Goal: Information Seeking & Learning: Check status

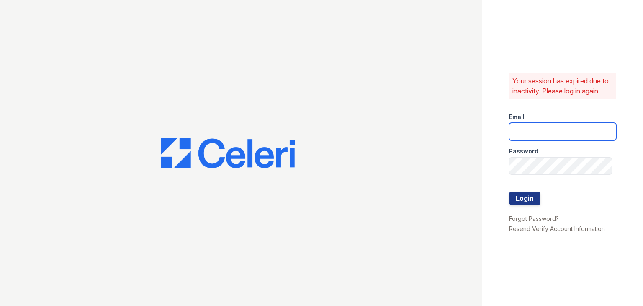
type input "Thornbury.am@cafmanagement.com"
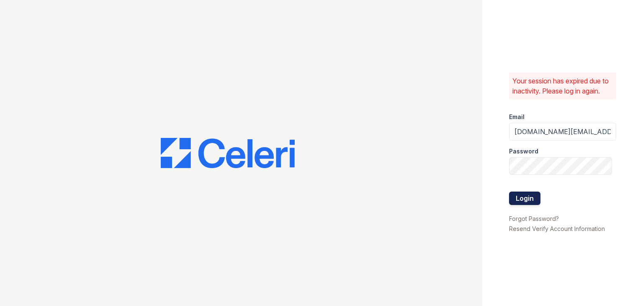
click at [524, 195] on button "Login" at bounding box center [524, 197] width 31 height 13
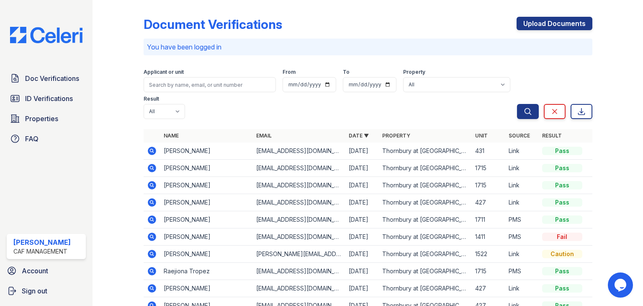
click at [154, 151] on icon at bounding box center [152, 150] width 8 height 8
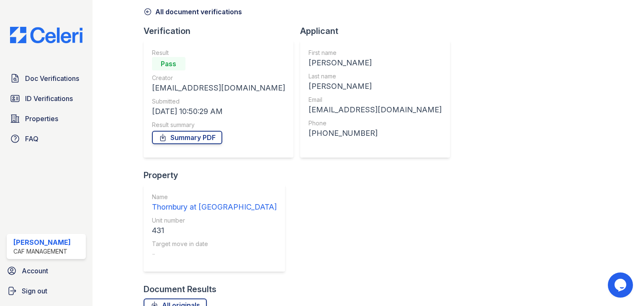
scroll to position [67, 0]
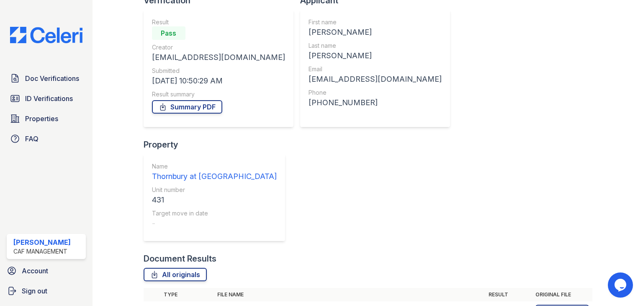
click at [151, 305] on icon at bounding box center [151, 310] width 2 height 2
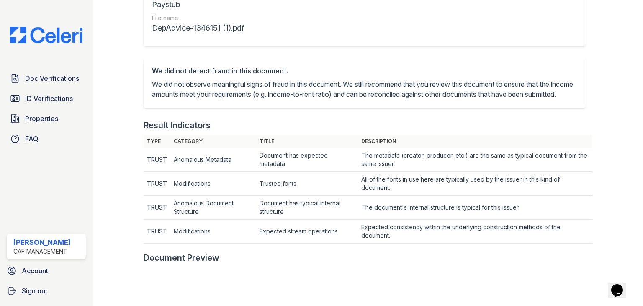
scroll to position [126, 0]
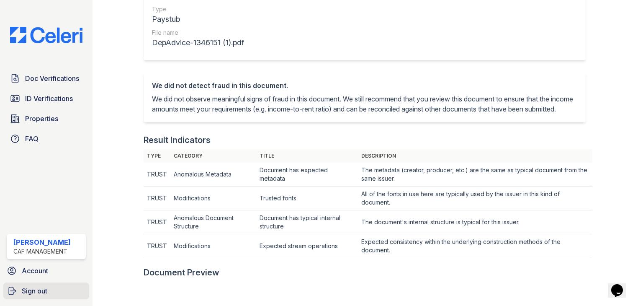
click at [36, 290] on span "Sign out" at bounding box center [35, 290] width 26 height 10
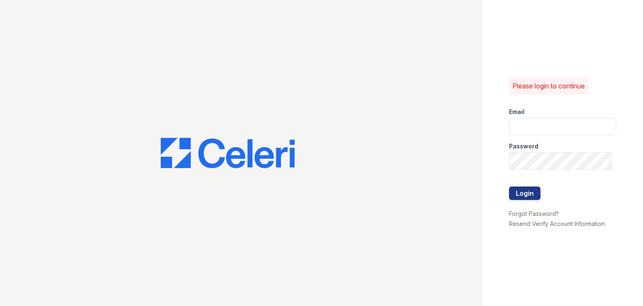
type input "[DOMAIN_NAME][EMAIL_ADDRESS][DOMAIN_NAME]"
click at [450, 170] on div at bounding box center [241, 153] width 482 height 306
click at [527, 194] on button "Login" at bounding box center [524, 192] width 31 height 13
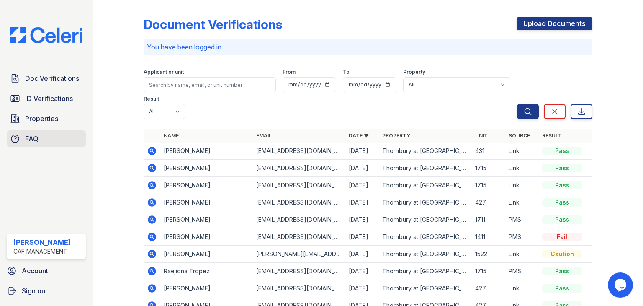
click at [30, 138] on span "FAQ" at bounding box center [31, 139] width 13 height 10
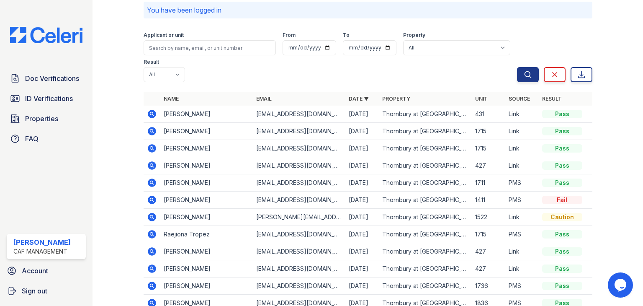
scroll to position [5, 0]
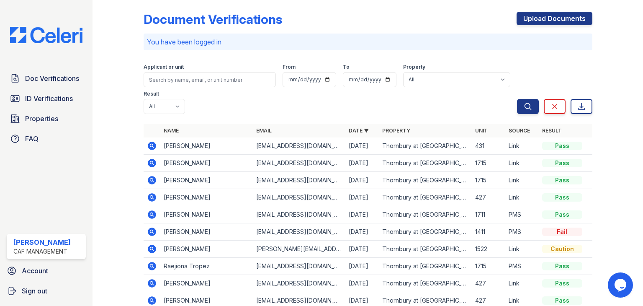
click at [152, 229] on icon at bounding box center [152, 231] width 8 height 8
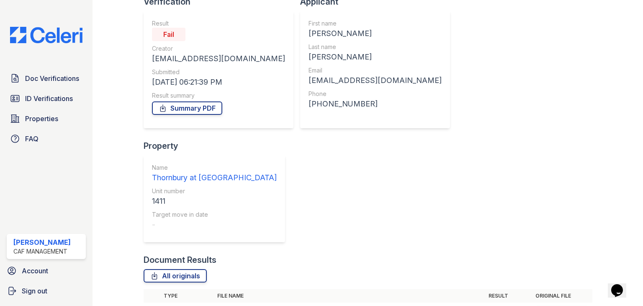
scroll to position [108, 0]
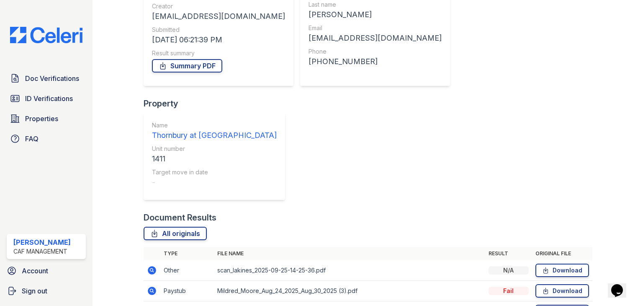
click at [150, 289] on icon at bounding box center [151, 290] width 2 height 2
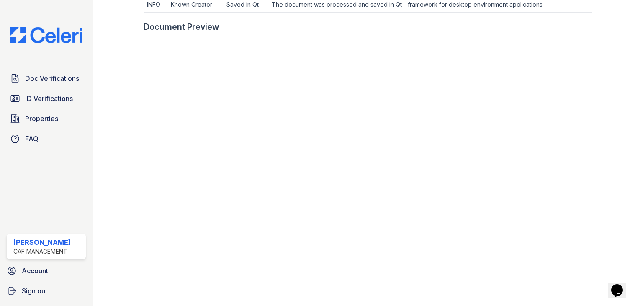
scroll to position [335, 0]
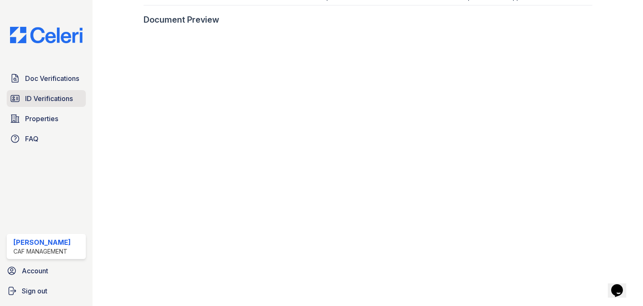
drag, startPoint x: 77, startPoint y: 82, endPoint x: 85, endPoint y: 91, distance: 12.1
click at [77, 82] on span "Doc Verifications" at bounding box center [52, 78] width 54 height 10
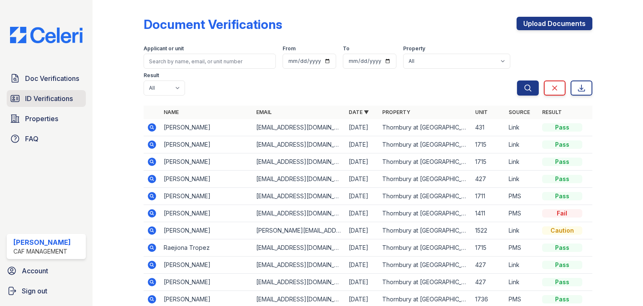
click at [51, 94] on link "ID Verifications" at bounding box center [46, 98] width 79 height 17
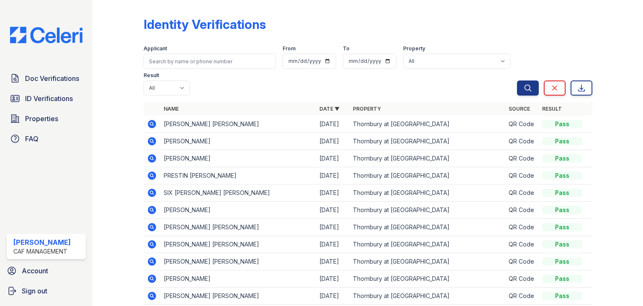
click at [177, 49] on div "Applicant" at bounding box center [210, 49] width 132 height 8
click at [174, 57] on input "search" at bounding box center [210, 61] width 132 height 15
type input "mildred"
click at [517, 80] on button "Search" at bounding box center [528, 87] width 22 height 15
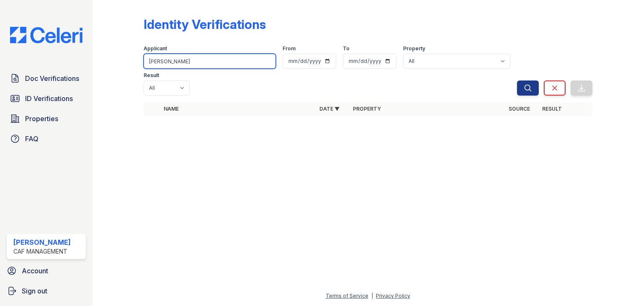
click at [202, 64] on input "mildred" at bounding box center [210, 61] width 132 height 15
type input "moore"
click at [517, 80] on button "Search" at bounding box center [528, 87] width 22 height 15
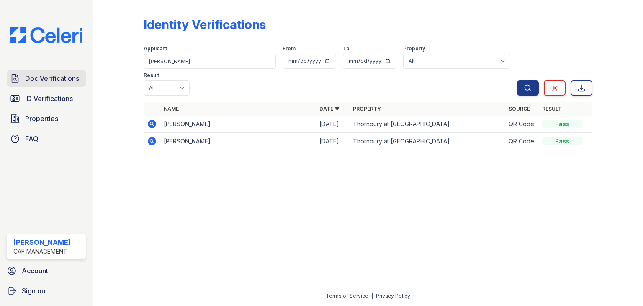
click at [45, 82] on span "Doc Verifications" at bounding box center [52, 78] width 54 height 10
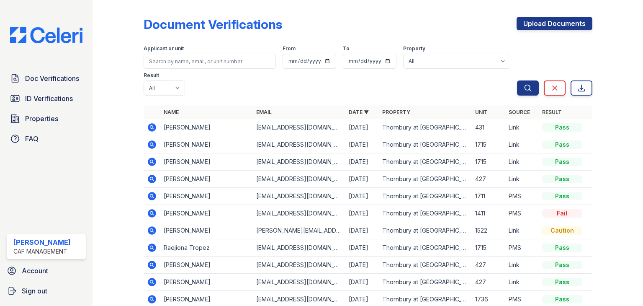
click at [154, 130] on icon at bounding box center [152, 127] width 10 height 10
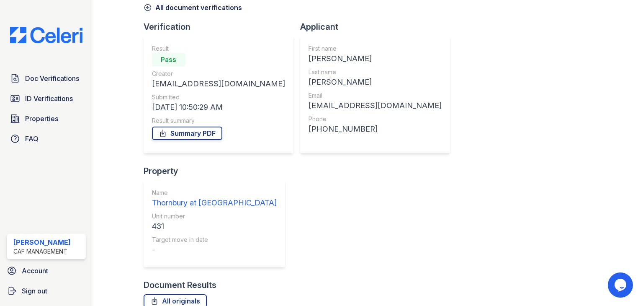
scroll to position [67, 0]
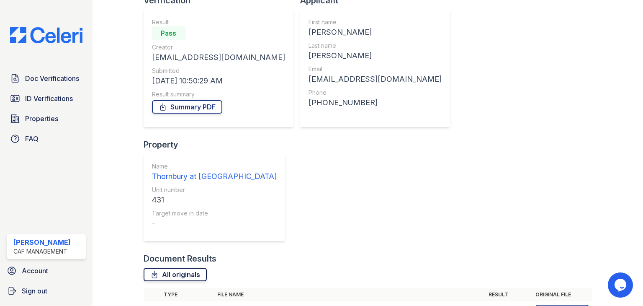
click at [179, 267] on link "All originals" at bounding box center [175, 273] width 63 height 13
click at [18, 285] on link "Sign out" at bounding box center [46, 290] width 86 height 17
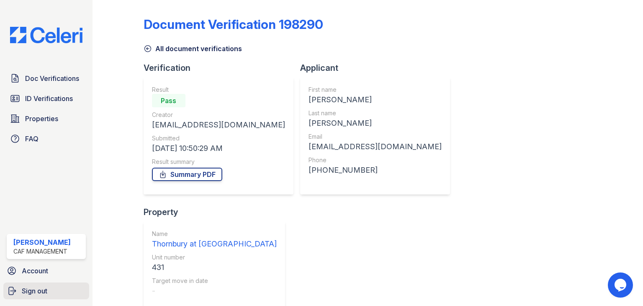
click at [18, 288] on link "Sign out" at bounding box center [46, 290] width 86 height 17
click at [32, 297] on link "Sign out" at bounding box center [46, 290] width 86 height 17
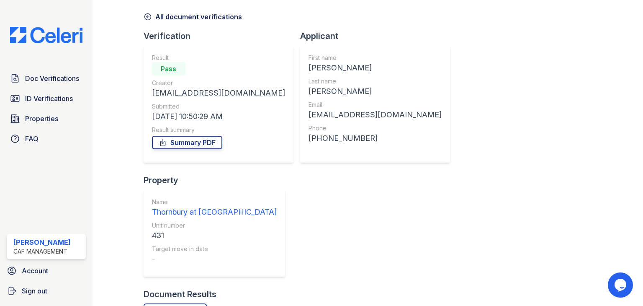
scroll to position [67, 0]
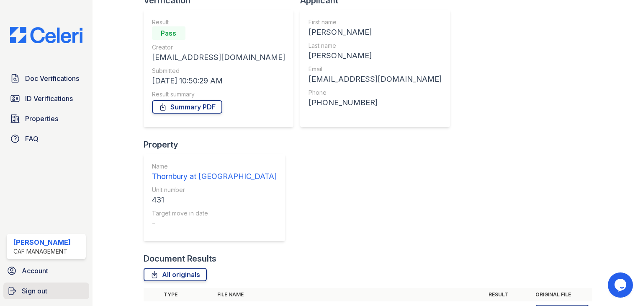
click at [52, 284] on link "Sign out" at bounding box center [46, 290] width 86 height 17
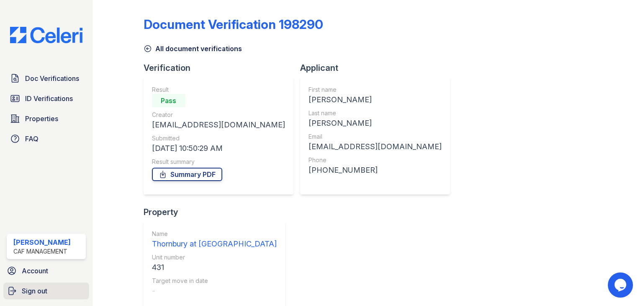
click at [47, 290] on span "Sign out" at bounding box center [35, 290] width 26 height 10
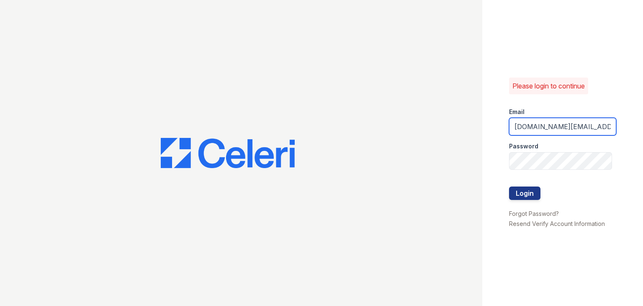
click at [548, 131] on input "[DOMAIN_NAME][EMAIL_ADDRESS][DOMAIN_NAME]" at bounding box center [562, 127] width 107 height 18
drag, startPoint x: 556, startPoint y: 125, endPoint x: 401, endPoint y: 124, distance: 154.4
click at [402, 124] on div "Please login to continue Email [DOMAIN_NAME][EMAIL_ADDRESS][DOMAIN_NAME] Passwo…" at bounding box center [321, 153] width 643 height 306
type input "[DOMAIN_NAME][EMAIL_ADDRESS][DOMAIN_NAME]"
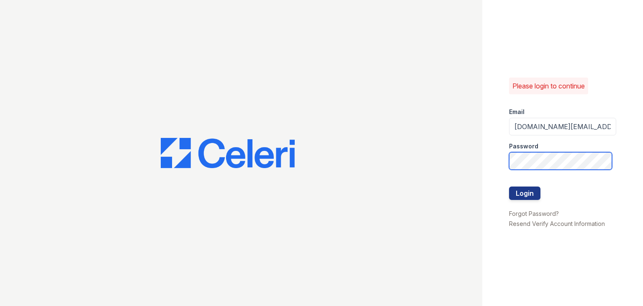
click at [509, 186] on button "Login" at bounding box center [524, 192] width 31 height 13
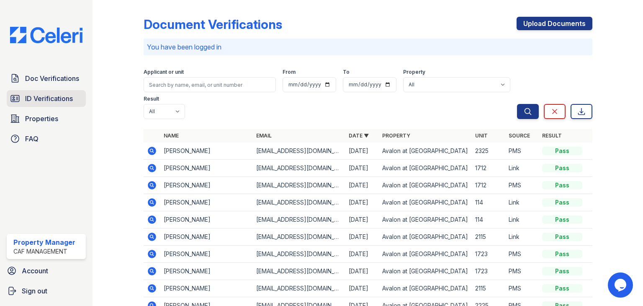
click at [48, 100] on span "ID Verifications" at bounding box center [49, 98] width 48 height 10
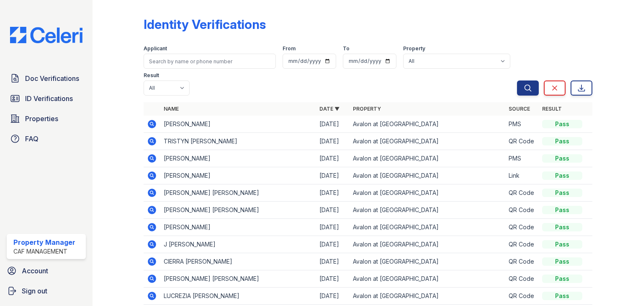
click at [197, 70] on div "Applicant From To Property All Avalon at [GEOGRAPHIC_DATA] Result All Pass Fail…" at bounding box center [330, 69] width 373 height 54
click at [199, 65] on input "search" at bounding box center [210, 61] width 132 height 15
type input "[PERSON_NAME]"
click at [517, 80] on button "Search" at bounding box center [528, 87] width 22 height 15
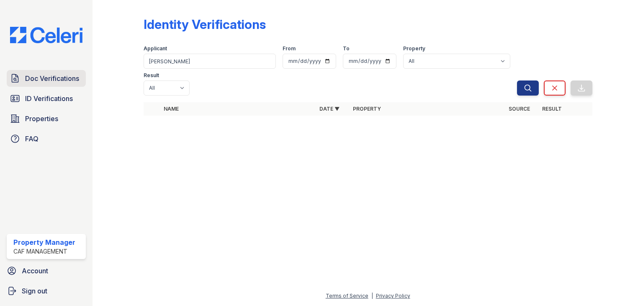
click at [35, 70] on link "Doc Verifications" at bounding box center [46, 78] width 79 height 17
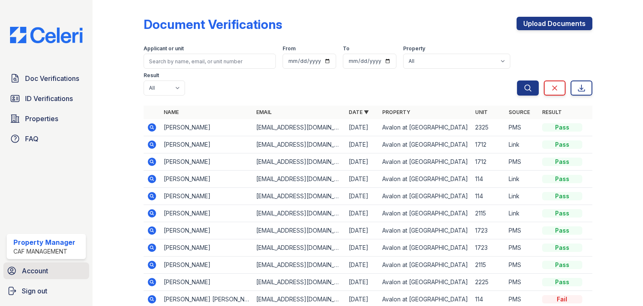
click at [39, 272] on span "Account" at bounding box center [35, 270] width 26 height 10
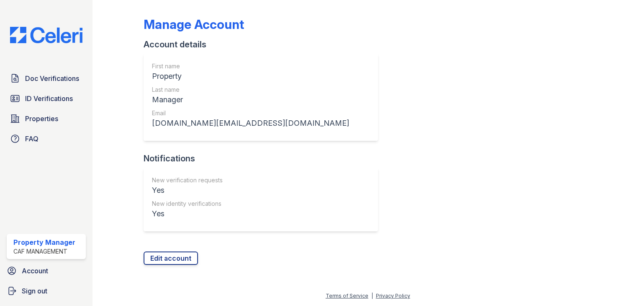
click at [39, 283] on link "Sign out" at bounding box center [46, 290] width 86 height 17
click at [39, 285] on span "Sign out" at bounding box center [35, 290] width 26 height 10
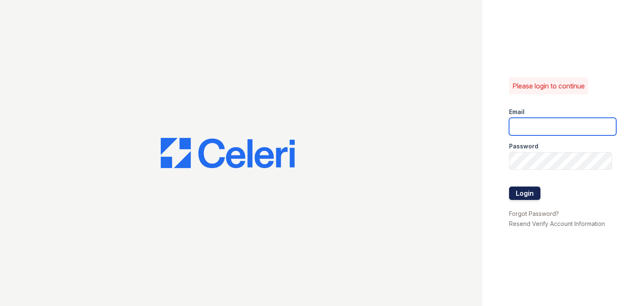
type input "[DOMAIN_NAME][EMAIL_ADDRESS][DOMAIN_NAME]"
click at [528, 198] on button "Login" at bounding box center [524, 192] width 31 height 13
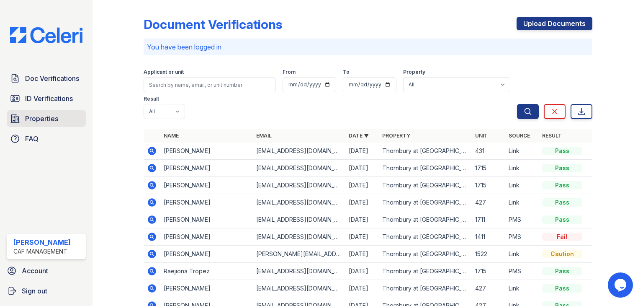
click at [30, 123] on span "Properties" at bounding box center [41, 118] width 33 height 10
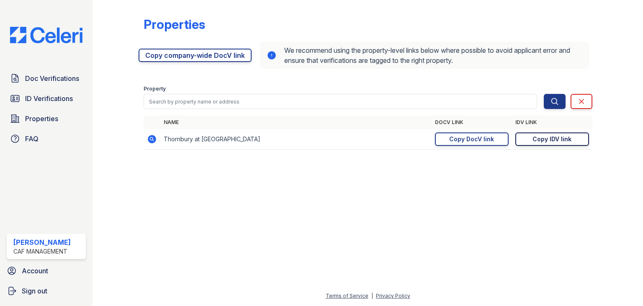
click at [551, 139] on div "Copy IDV link" at bounding box center [551, 139] width 39 height 8
click at [602, 201] on div at bounding box center [368, 230] width 524 height 119
